Goal: Task Accomplishment & Management: Use online tool/utility

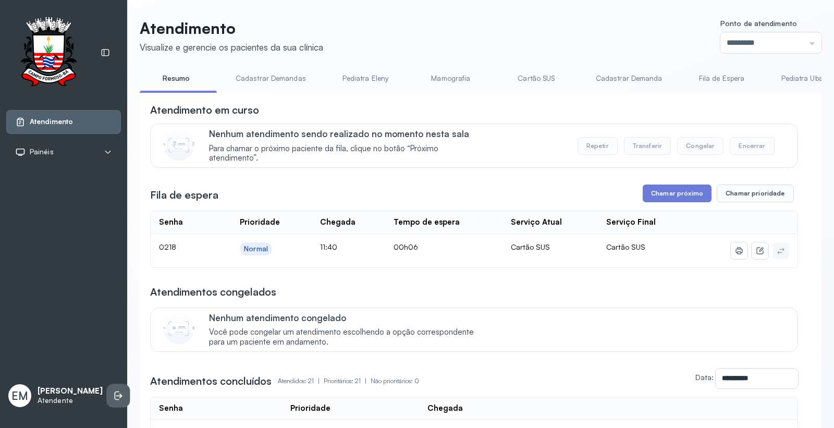
click at [107, 389] on li at bounding box center [118, 395] width 23 height 23
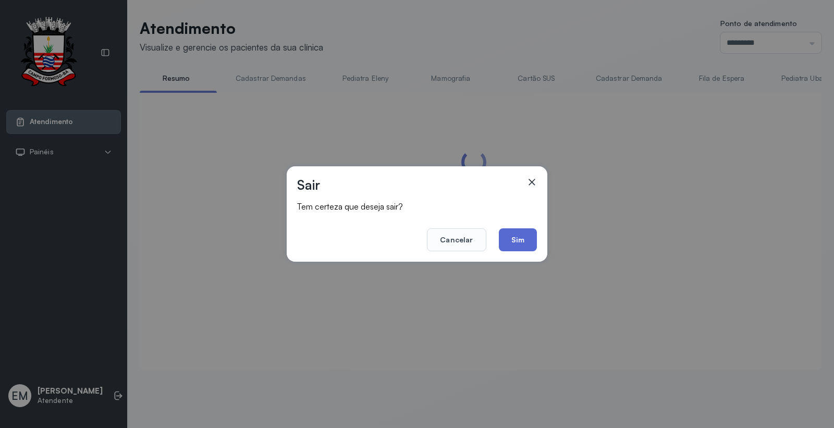
click at [523, 245] on button "Sim" at bounding box center [518, 239] width 38 height 23
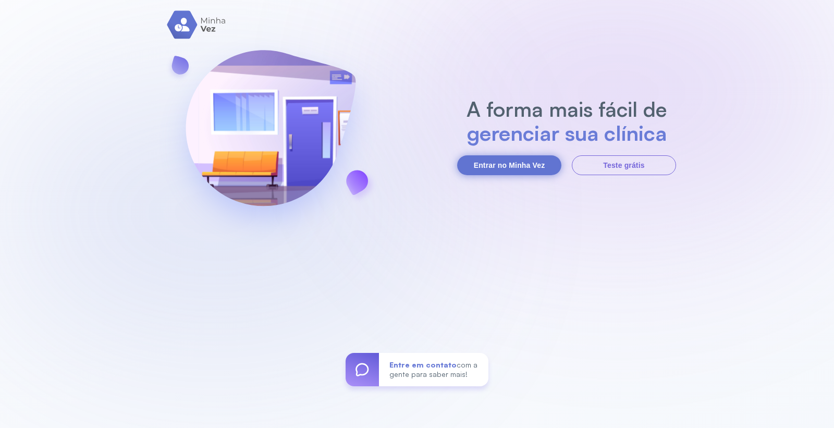
click at [505, 155] on button "Entrar no Minha Vez" at bounding box center [509, 165] width 104 height 20
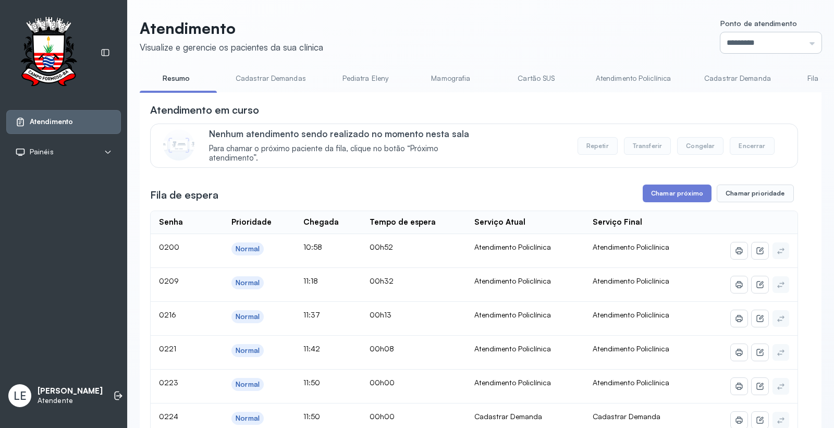
click at [779, 43] on input "*********" at bounding box center [770, 42] width 101 height 21
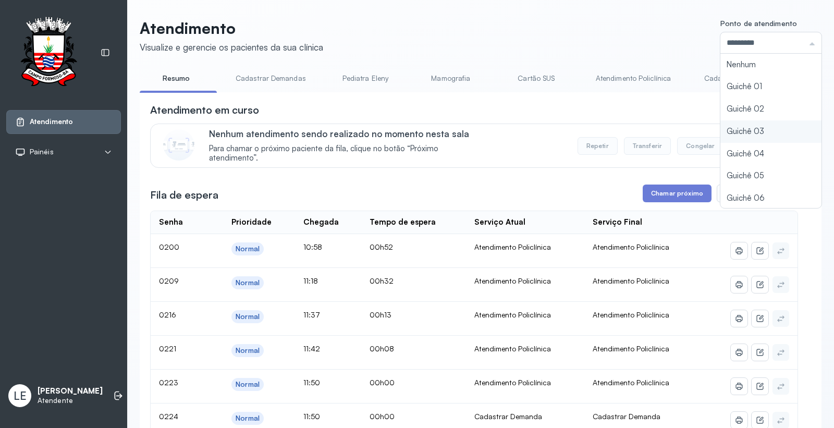
type input "*********"
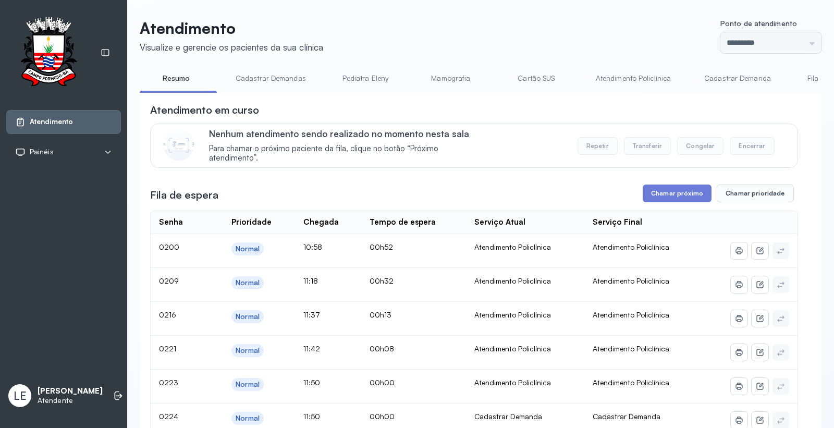
click at [744, 128] on div "Atendimento Visualize e gerencie os pacientes da sua clínica Ponto de atendimen…" at bounding box center [480, 383] width 681 height 729
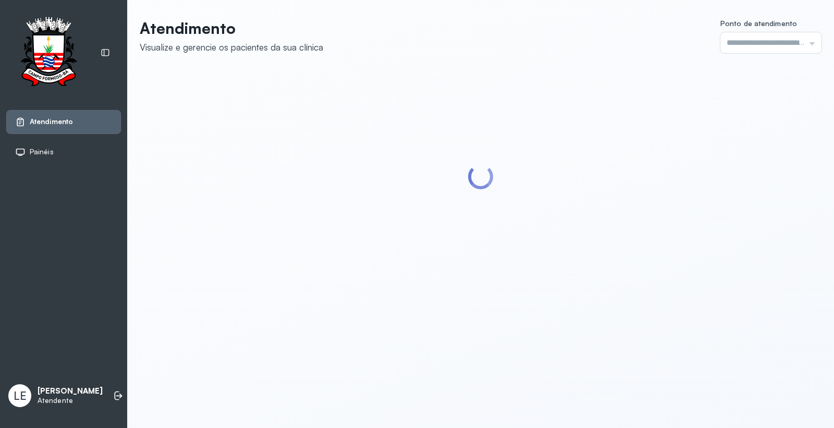
type input "*********"
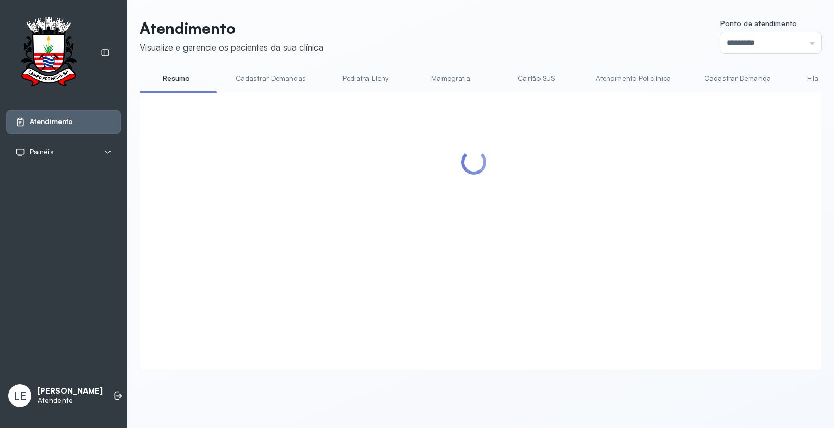
click at [685, 195] on div at bounding box center [474, 218] width 648 height 231
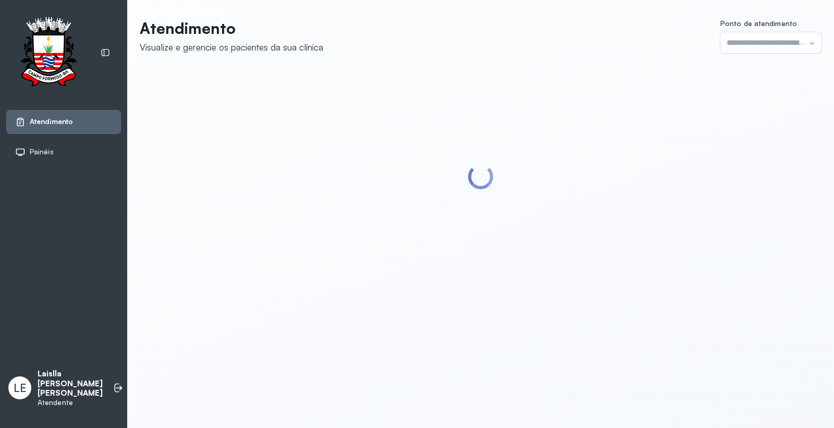
type input "*********"
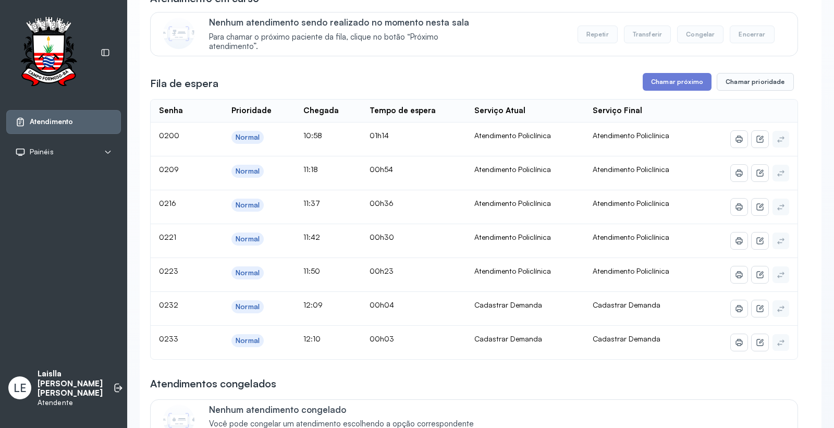
scroll to position [116, 0]
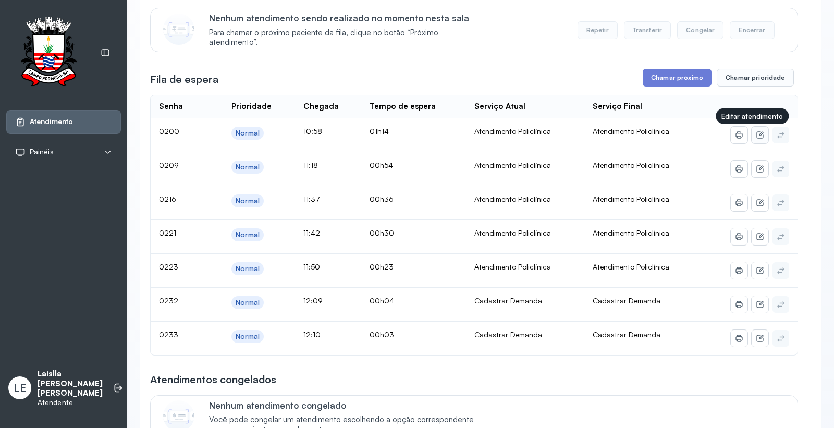
click at [753, 142] on button at bounding box center [759, 135] width 17 height 17
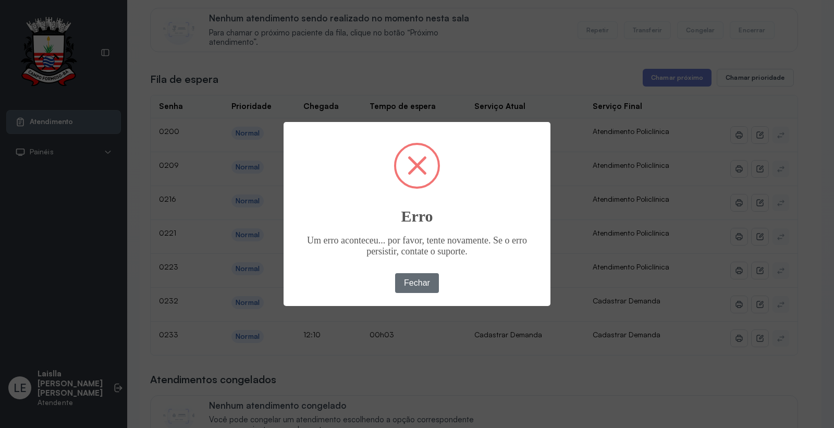
click at [425, 287] on button "Fechar" at bounding box center [417, 283] width 44 height 20
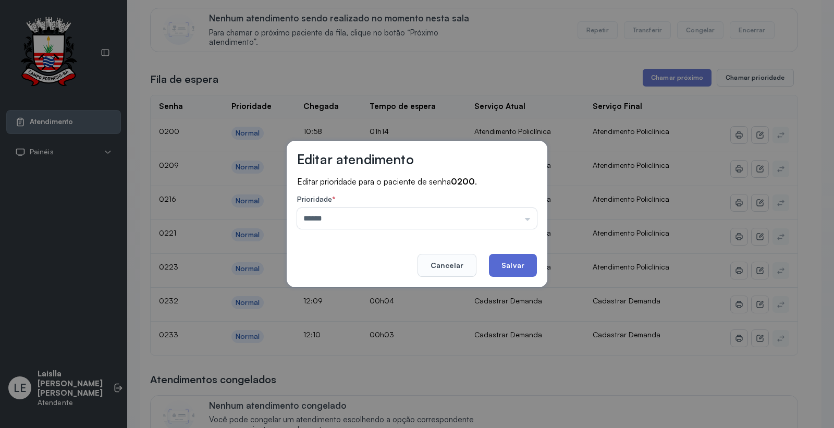
click at [509, 255] on button "Salvar" at bounding box center [513, 265] width 48 height 23
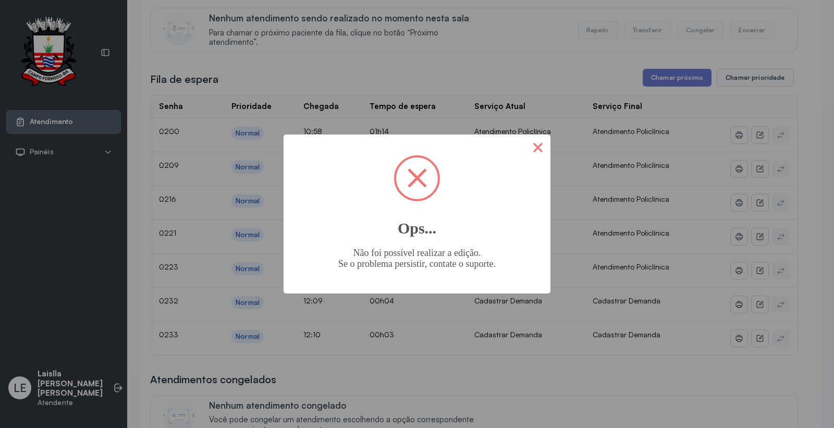
click at [543, 152] on button "×" at bounding box center [537, 146] width 25 height 25
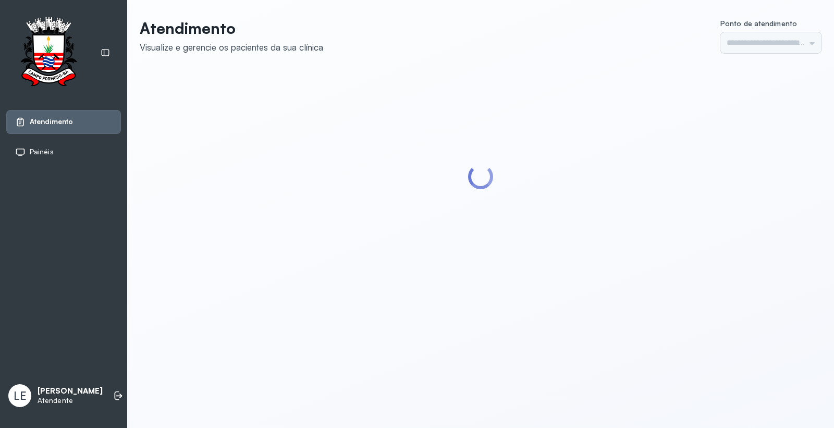
type input "*********"
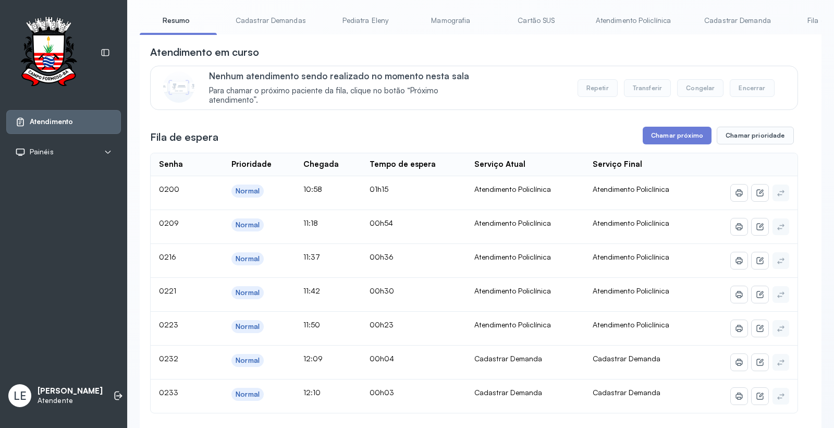
scroll to position [116, 0]
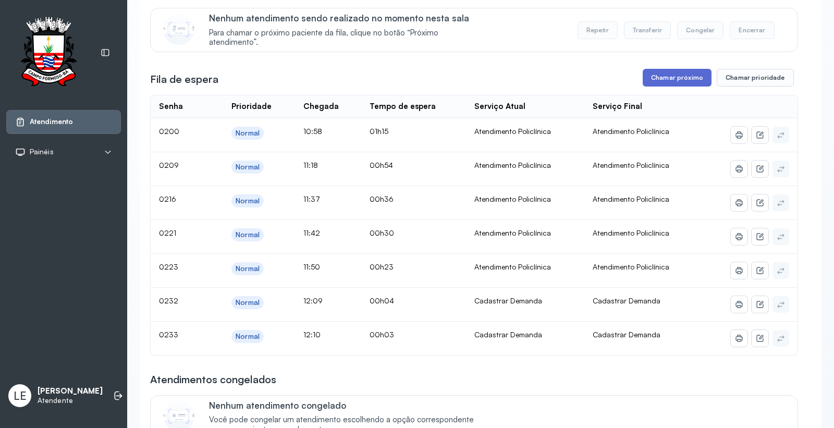
click at [675, 79] on button "Chamar próximo" at bounding box center [676, 78] width 69 height 18
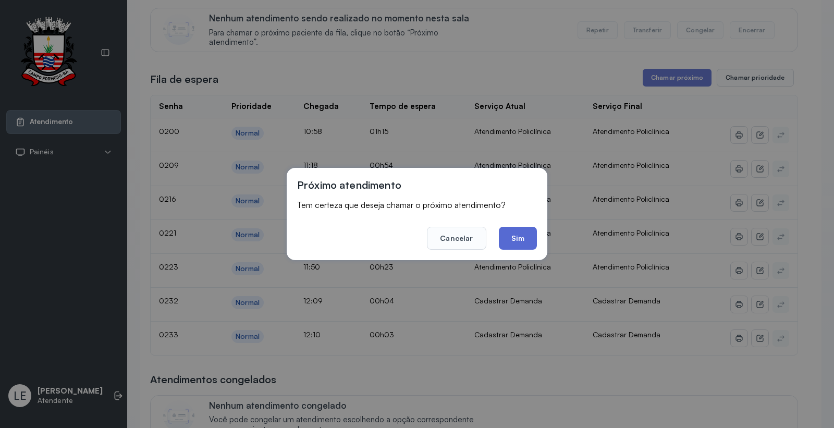
click at [530, 233] on button "Sim" at bounding box center [518, 238] width 38 height 23
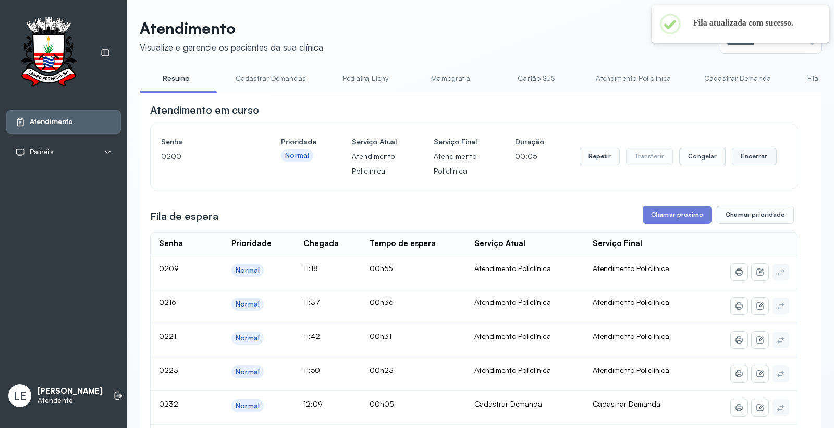
click at [731, 155] on button "Encerrar" at bounding box center [753, 156] width 44 height 18
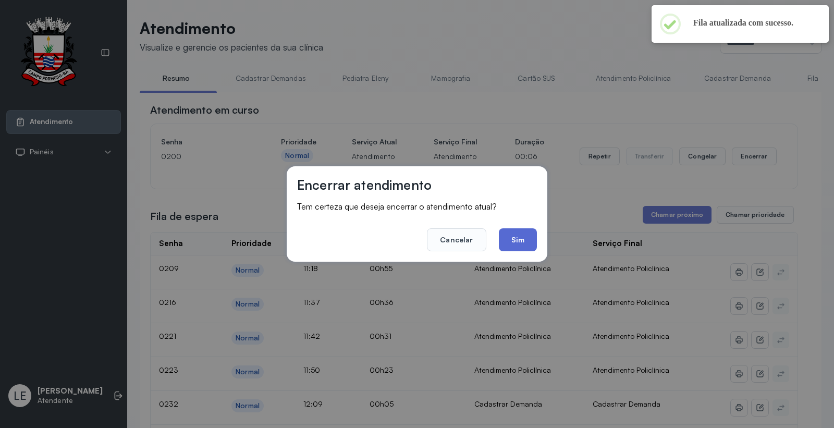
click at [529, 243] on button "Sim" at bounding box center [518, 239] width 38 height 23
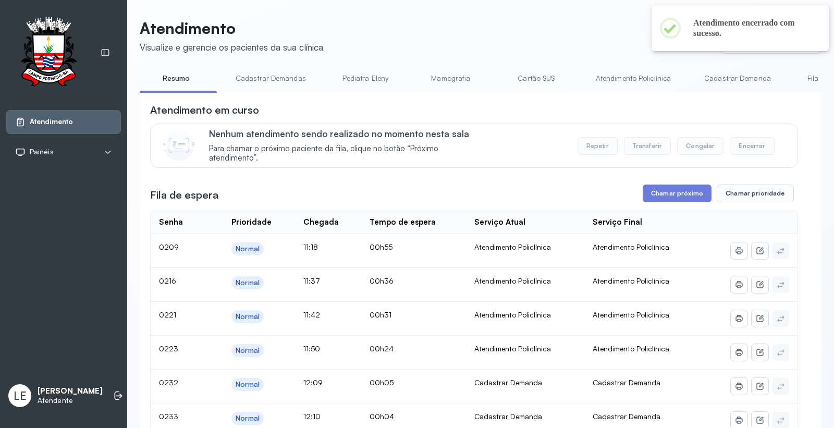
click at [279, 76] on link "Cadastrar Demandas" at bounding box center [270, 78] width 91 height 17
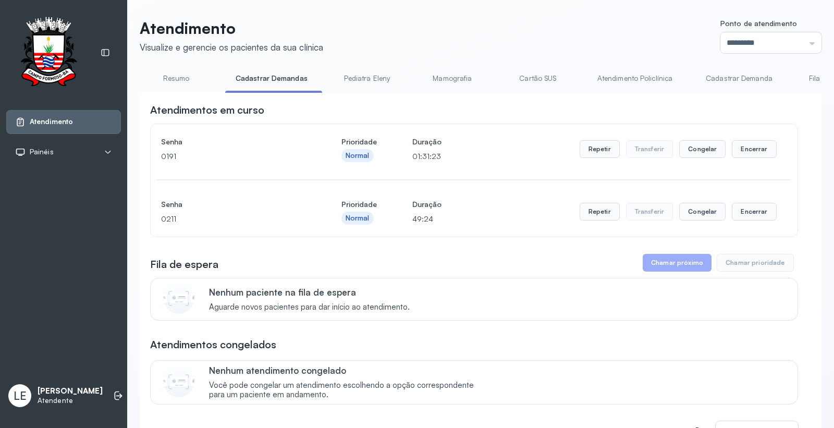
click at [186, 73] on link "Resumo" at bounding box center [176, 78] width 73 height 17
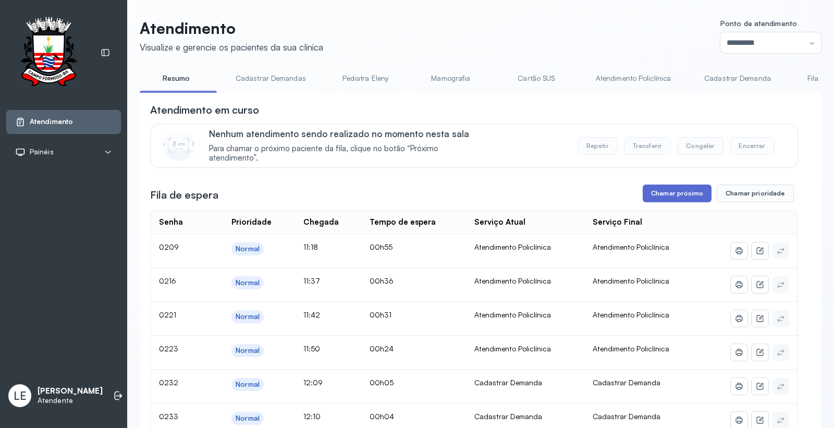
click at [683, 202] on button "Chamar próximo" at bounding box center [676, 193] width 69 height 18
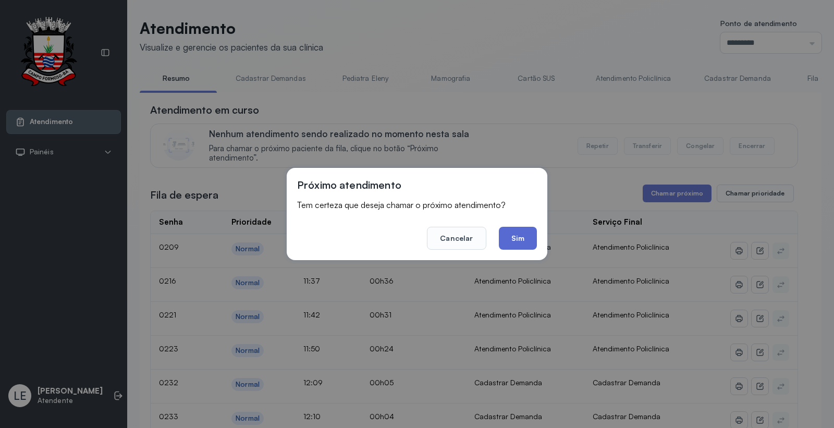
click at [525, 239] on button "Sim" at bounding box center [518, 238] width 38 height 23
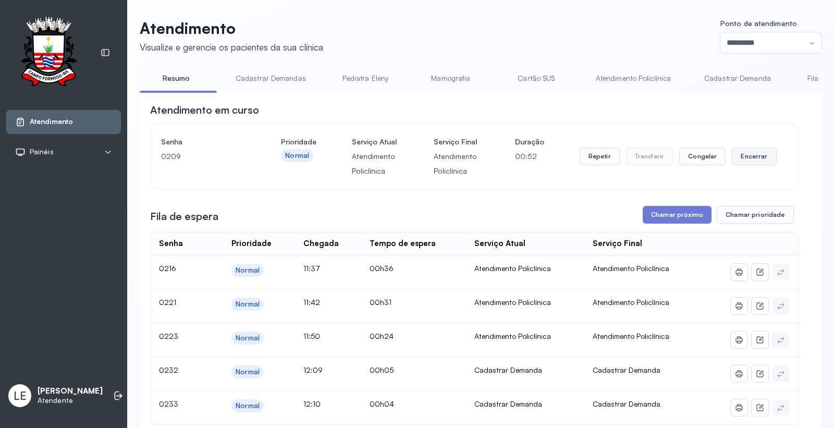
click at [742, 160] on button "Encerrar" at bounding box center [753, 156] width 44 height 18
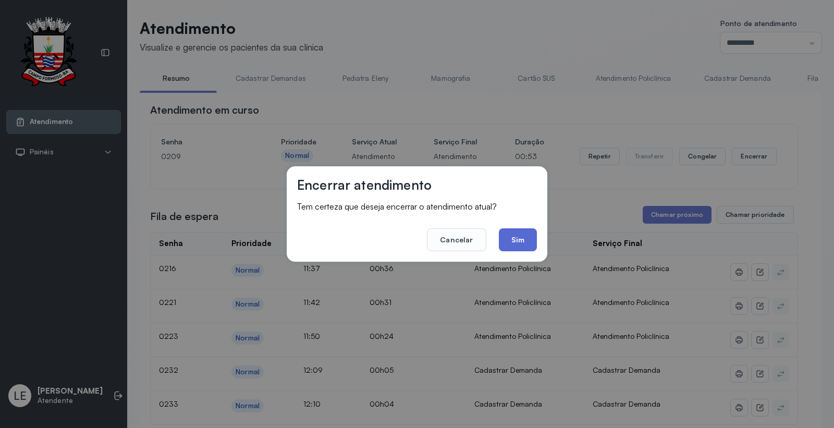
click at [513, 245] on button "Sim" at bounding box center [518, 239] width 38 height 23
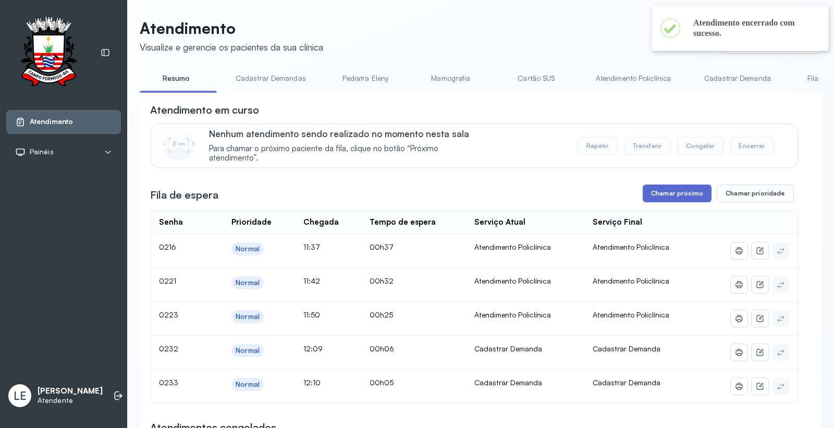
click at [685, 197] on button "Chamar próximo" at bounding box center [676, 193] width 69 height 18
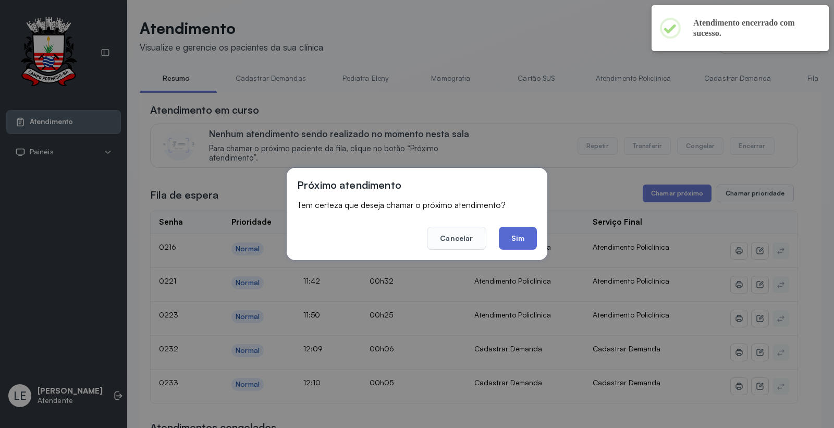
click at [526, 235] on button "Sim" at bounding box center [518, 238] width 38 height 23
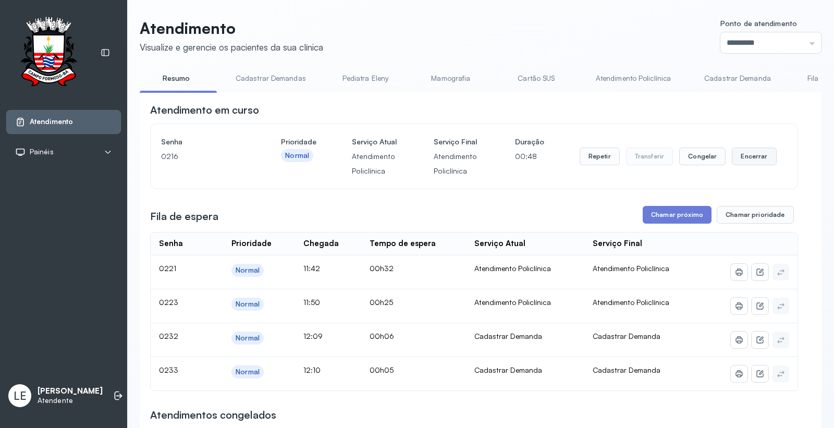
click at [749, 157] on button "Encerrar" at bounding box center [753, 156] width 44 height 18
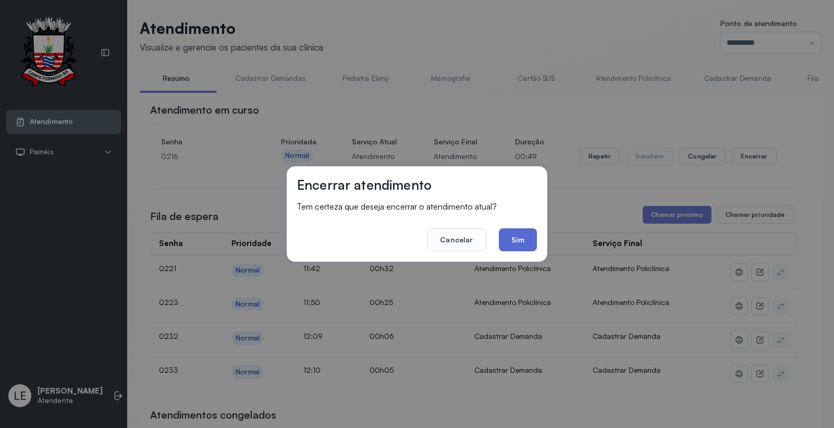
click at [524, 241] on button "Sim" at bounding box center [518, 239] width 38 height 23
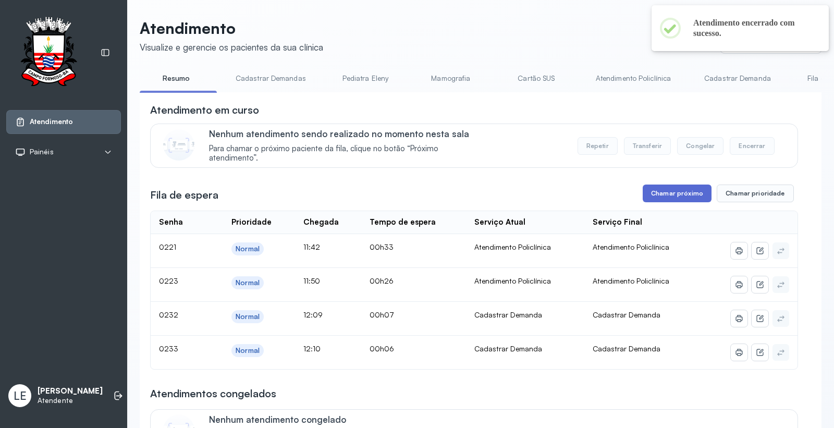
click at [663, 190] on button "Chamar próximo" at bounding box center [676, 193] width 69 height 18
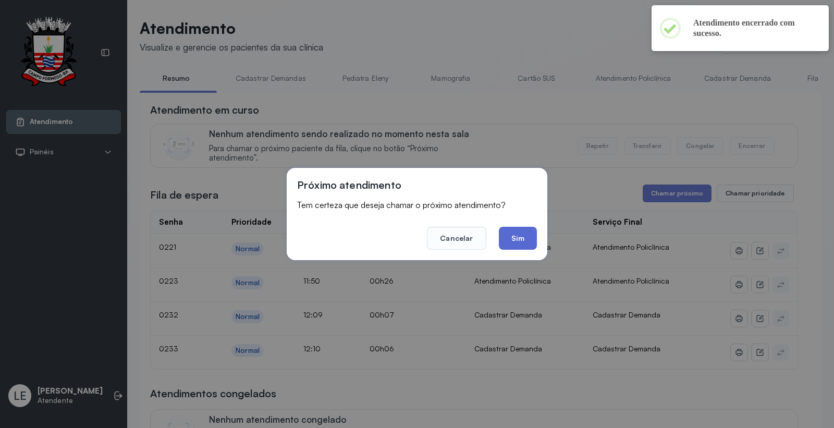
click at [526, 245] on button "Sim" at bounding box center [518, 238] width 38 height 23
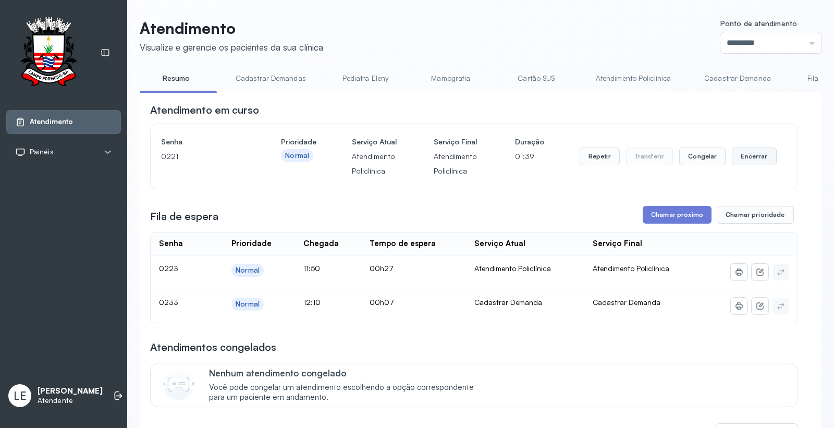
click at [740, 157] on button "Encerrar" at bounding box center [753, 156] width 44 height 18
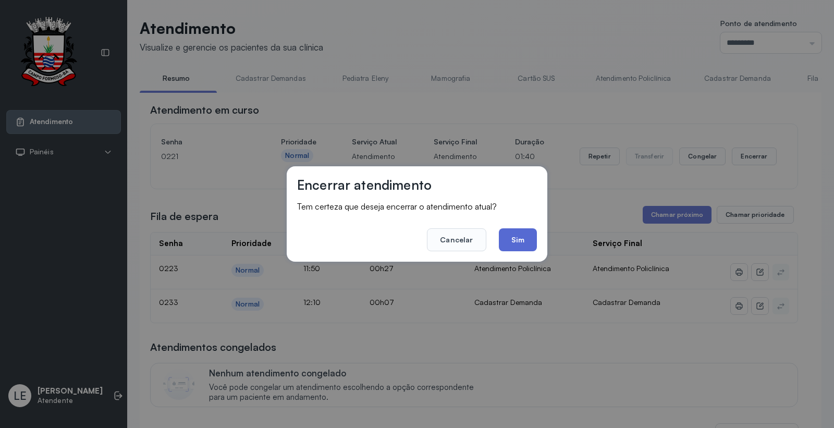
click at [524, 246] on button "Sim" at bounding box center [518, 239] width 38 height 23
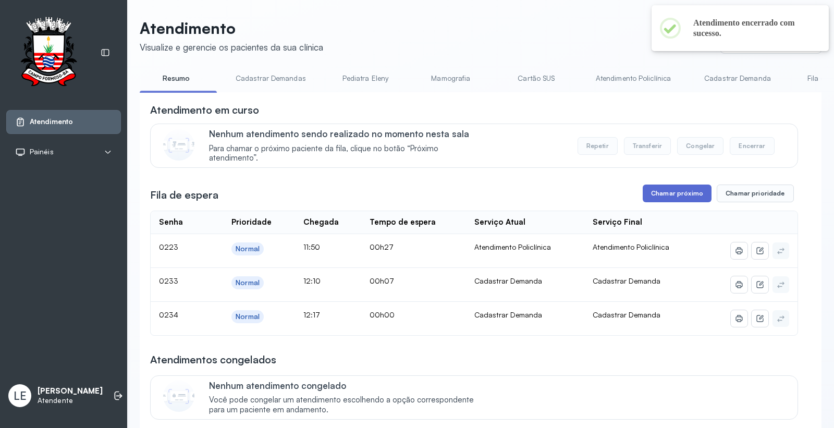
click at [667, 198] on button "Chamar próximo" at bounding box center [676, 193] width 69 height 18
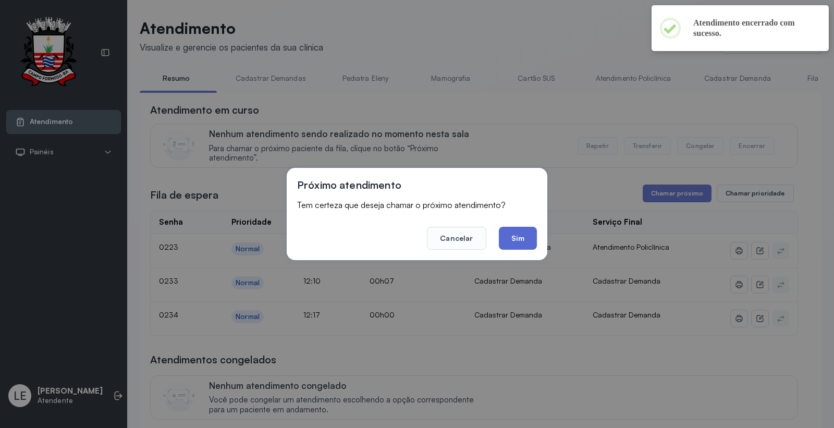
click at [533, 245] on button "Sim" at bounding box center [518, 238] width 38 height 23
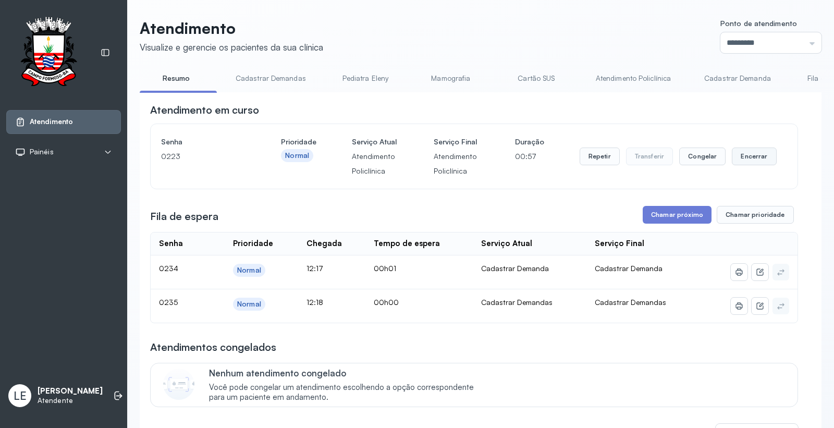
click at [756, 158] on button "Encerrar" at bounding box center [753, 156] width 44 height 18
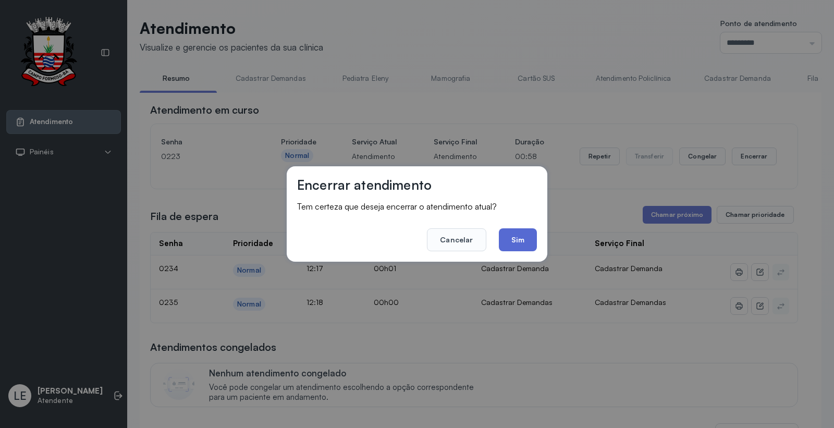
click at [526, 246] on button "Sim" at bounding box center [518, 239] width 38 height 23
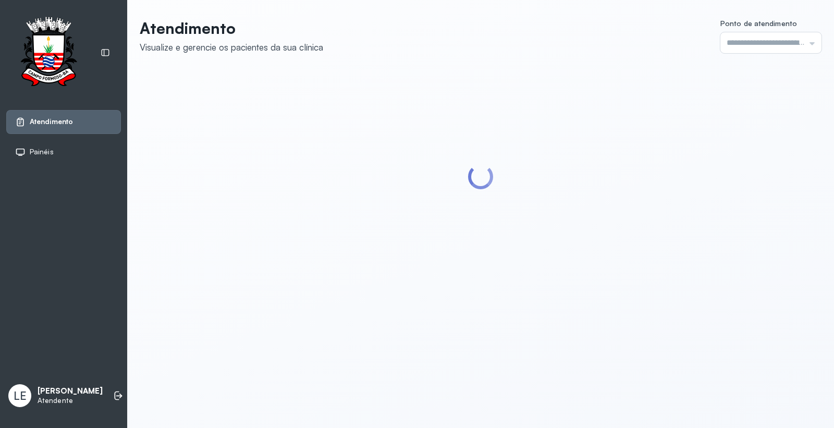
type input "*********"
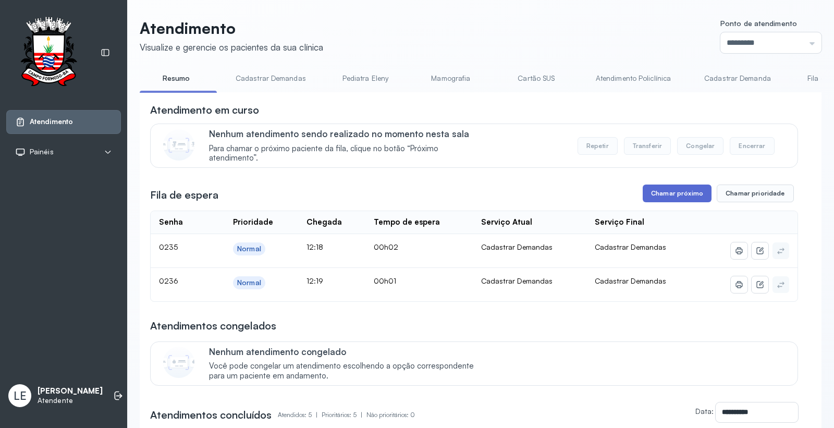
click at [664, 190] on button "Chamar próximo" at bounding box center [676, 193] width 69 height 18
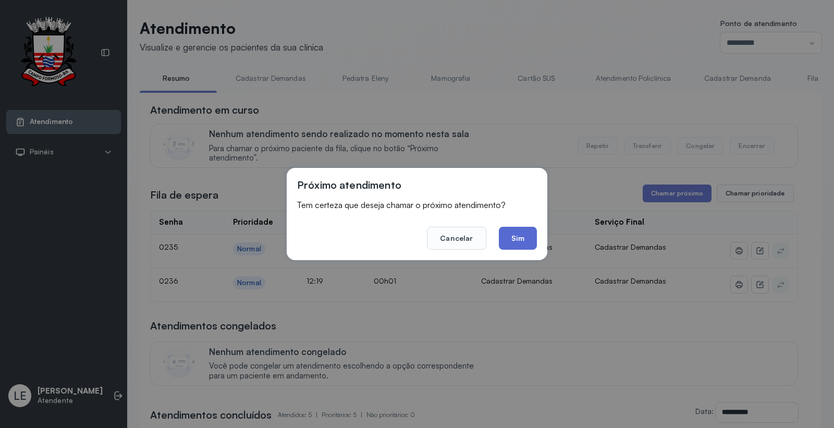
click at [518, 238] on button "Sim" at bounding box center [518, 238] width 38 height 23
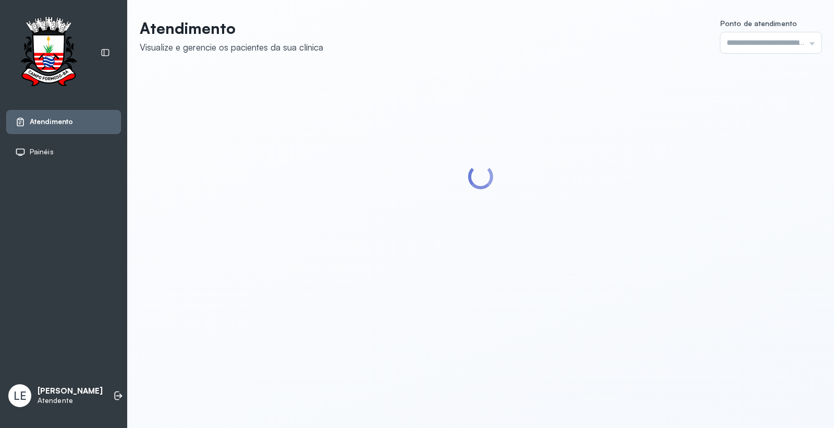
type input "*********"
